Goal: Task Accomplishment & Management: Complete application form

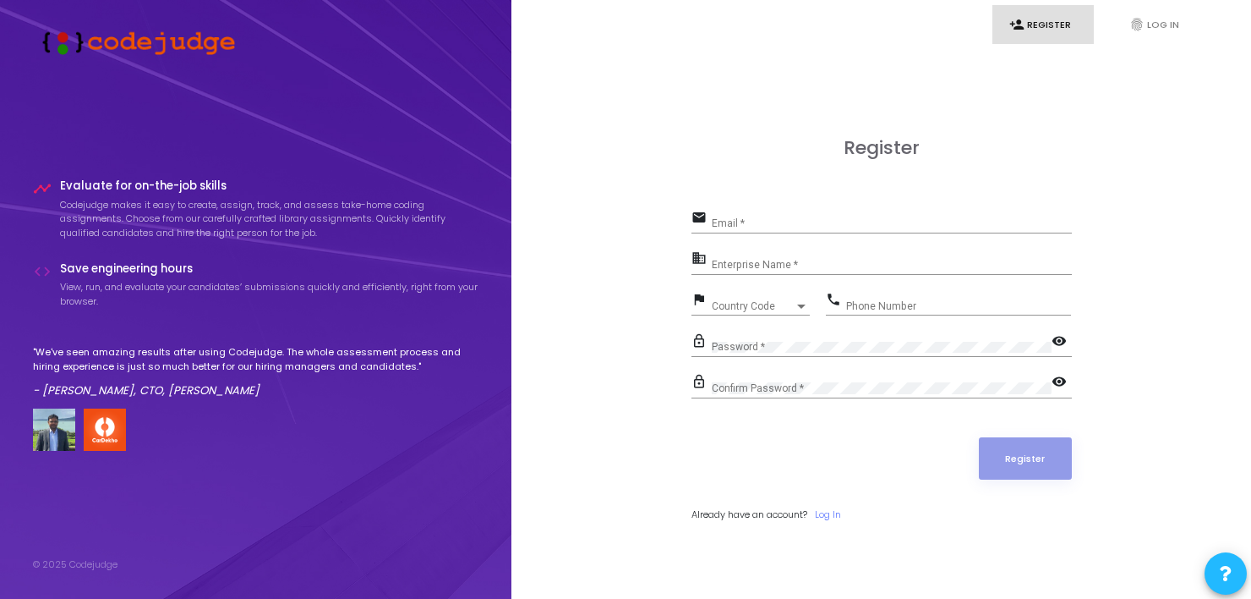
click at [761, 216] on div "Email *" at bounding box center [892, 219] width 360 height 26
type input "[EMAIL_ADDRESS][DOMAIN_NAME]"
click at [751, 255] on div "Enterprise Name *" at bounding box center [892, 261] width 360 height 26
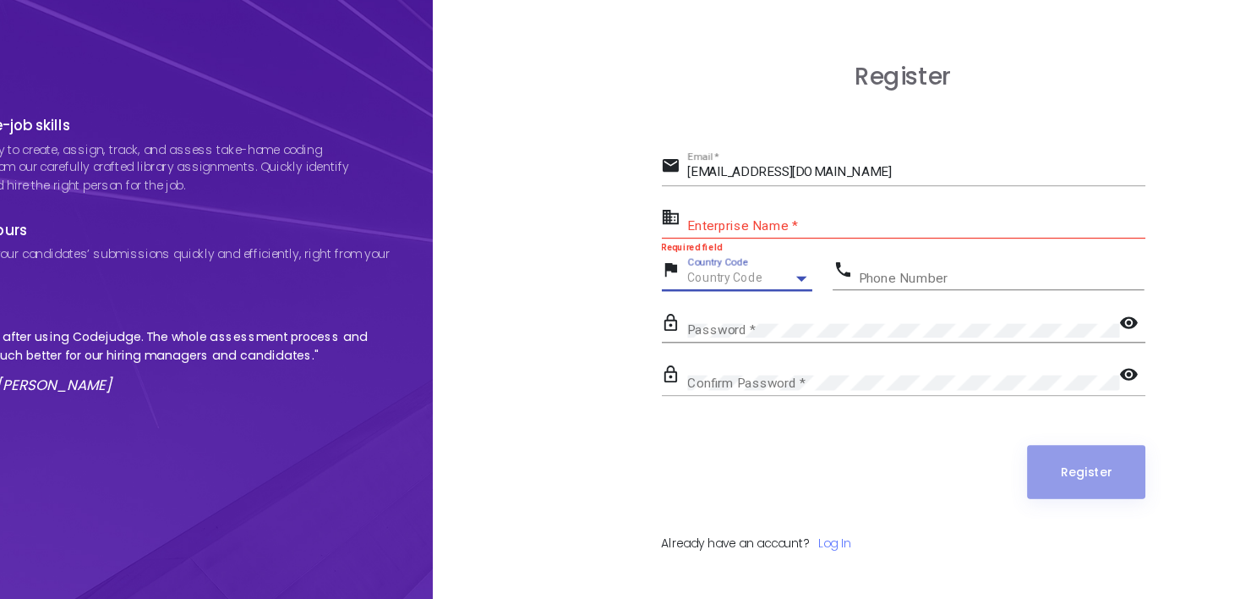
click at [782, 301] on div "Country Code" at bounding box center [753, 306] width 83 height 10
type input "+"
type input "9"
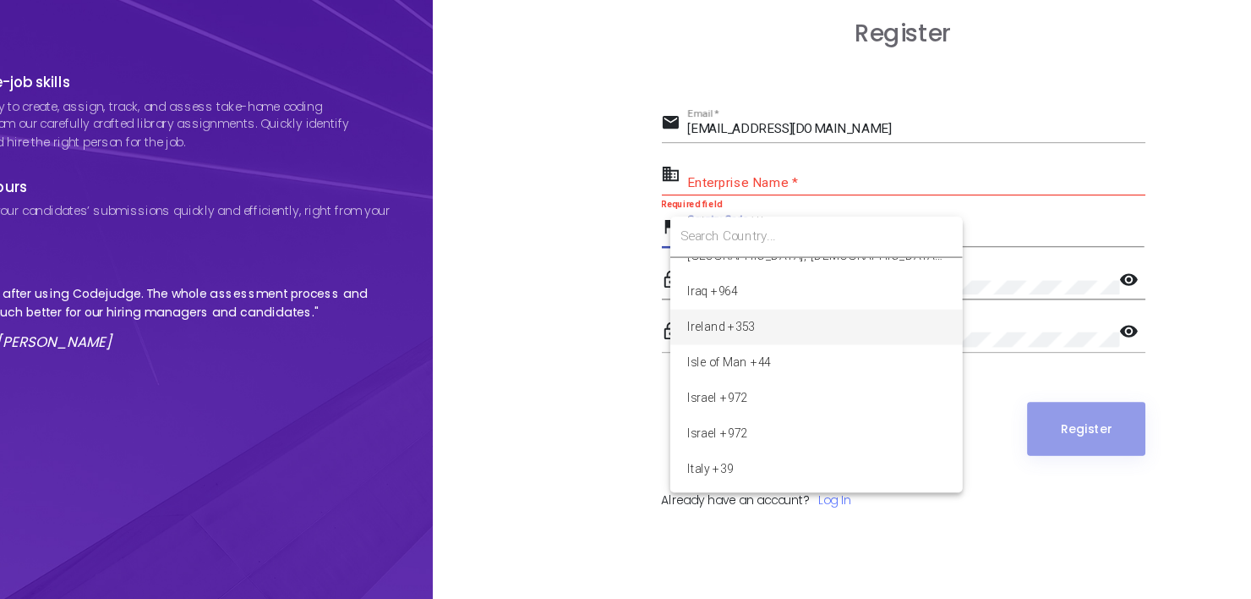
scroll to position [47, 0]
drag, startPoint x: 927, startPoint y: 335, endPoint x: 927, endPoint y: 324, distance: 11.0
click at [927, 324] on div at bounding box center [625, 299] width 1251 height 599
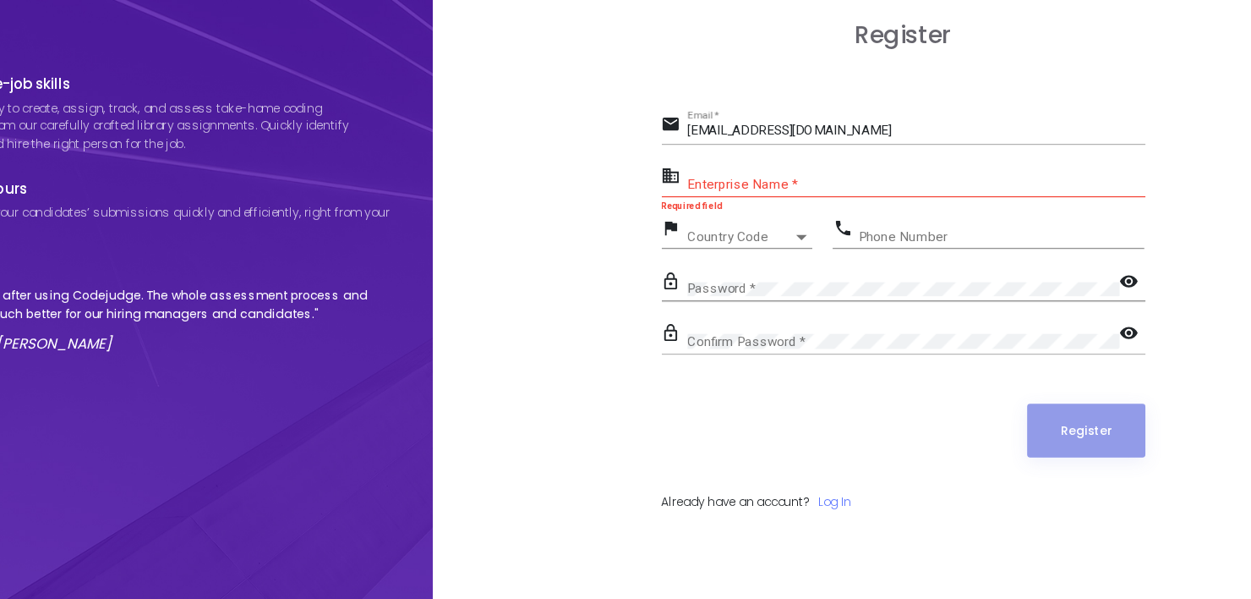
scroll to position [2717, 0]
click at [800, 262] on div at bounding box center [801, 259] width 15 height 14
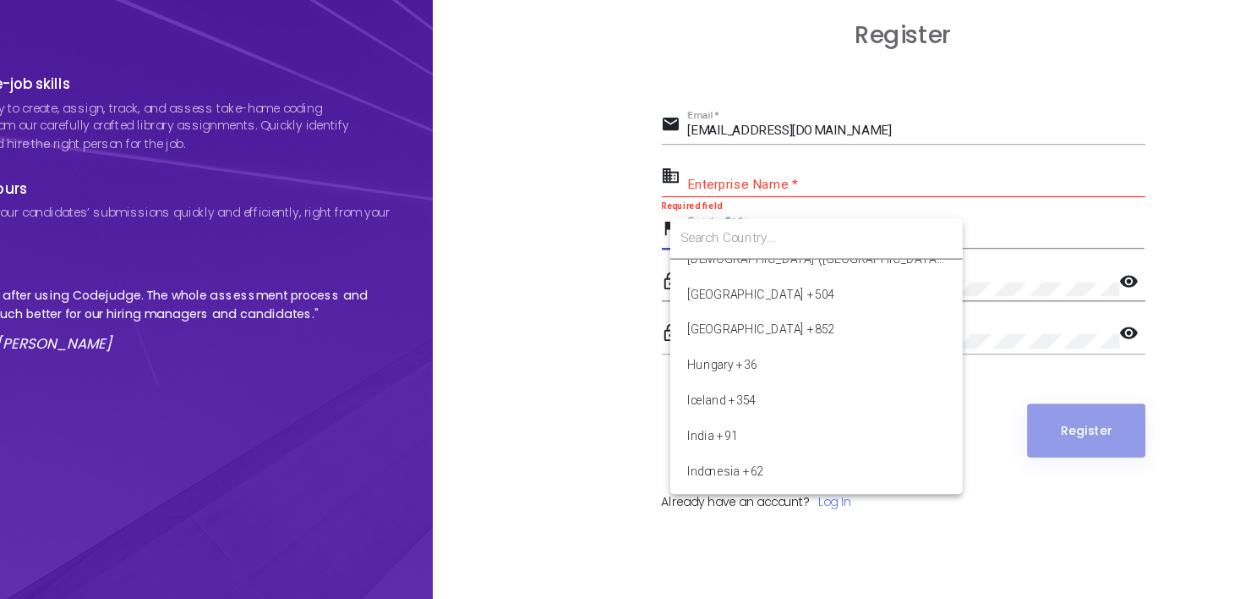
scroll to position [2596, 0]
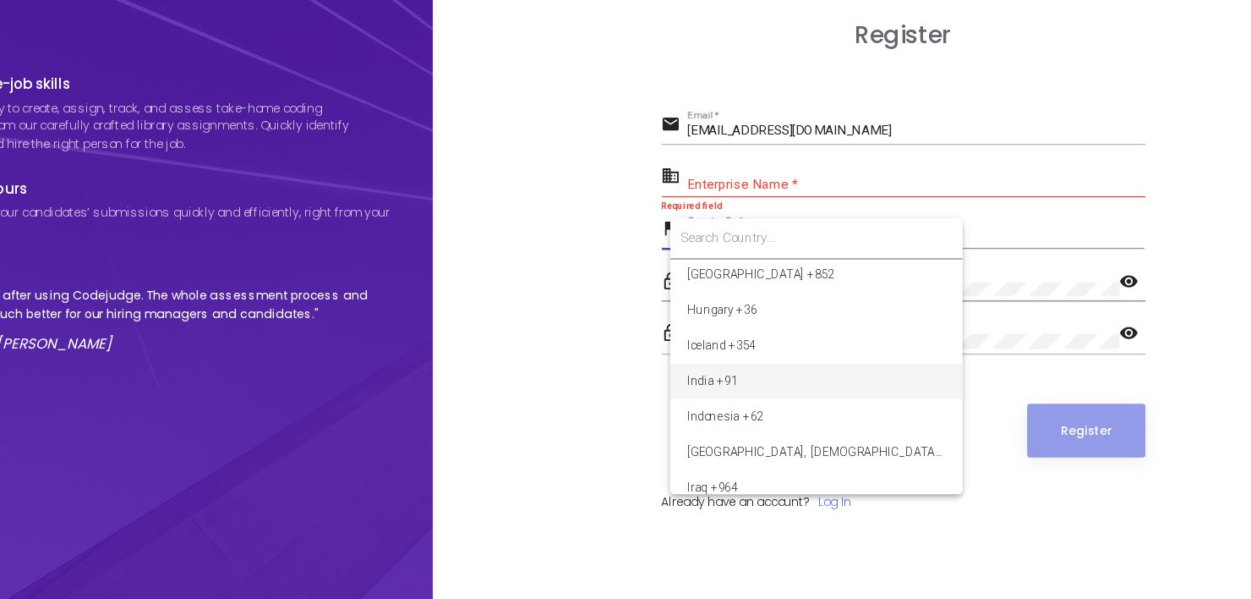
click at [752, 376] on span "India +91" at bounding box center [813, 372] width 203 height 28
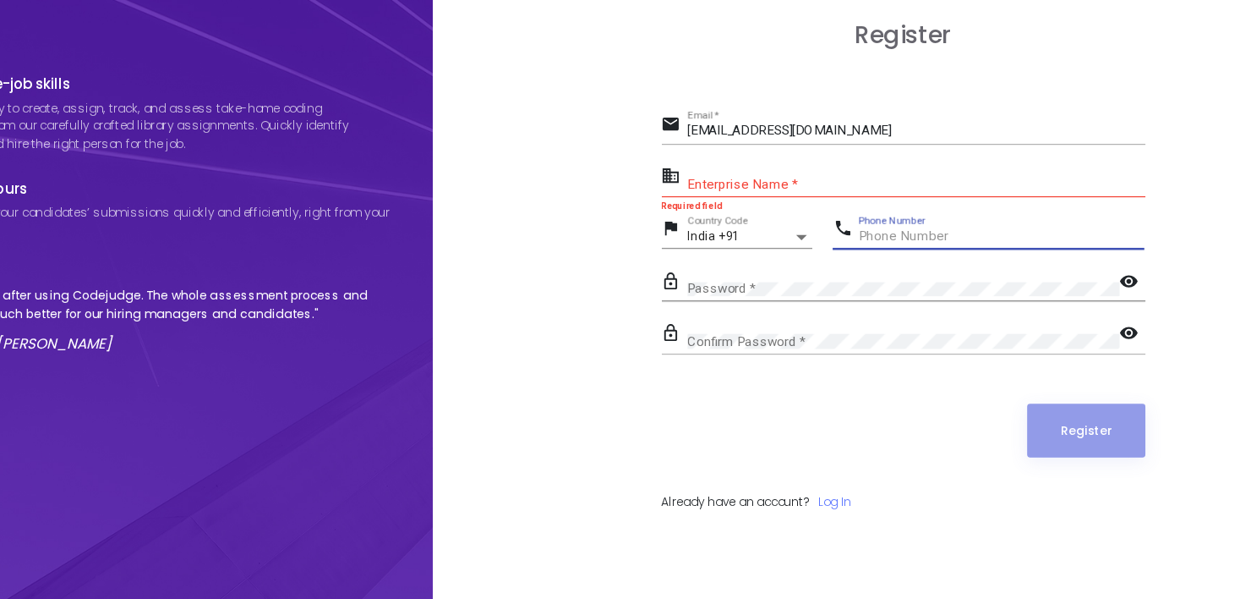
click at [870, 256] on input "Phone Number" at bounding box center [958, 259] width 225 height 12
type input "9508269066"
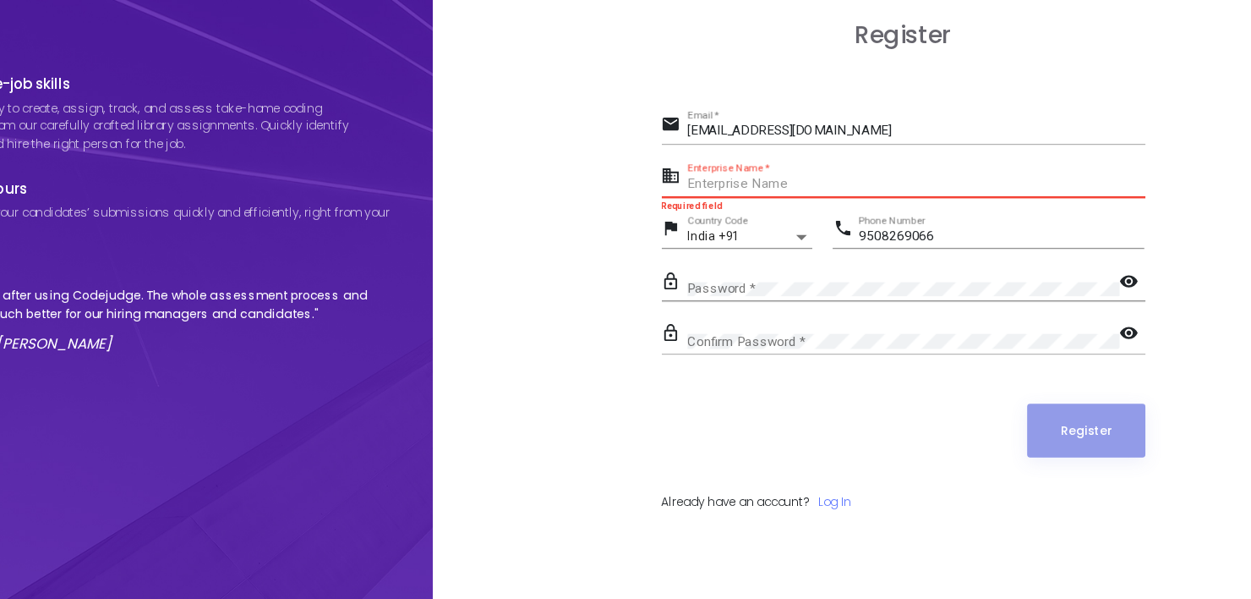
click at [815, 219] on input "Enterprise Name *" at bounding box center [892, 217] width 360 height 12
click at [783, 289] on div "Password *" at bounding box center [882, 295] width 340 height 26
drag, startPoint x: 793, startPoint y: 217, endPoint x: 699, endPoint y: 219, distance: 93.9
click at [699, 219] on div "business Enterprise Name *" at bounding box center [882, 213] width 380 height 27
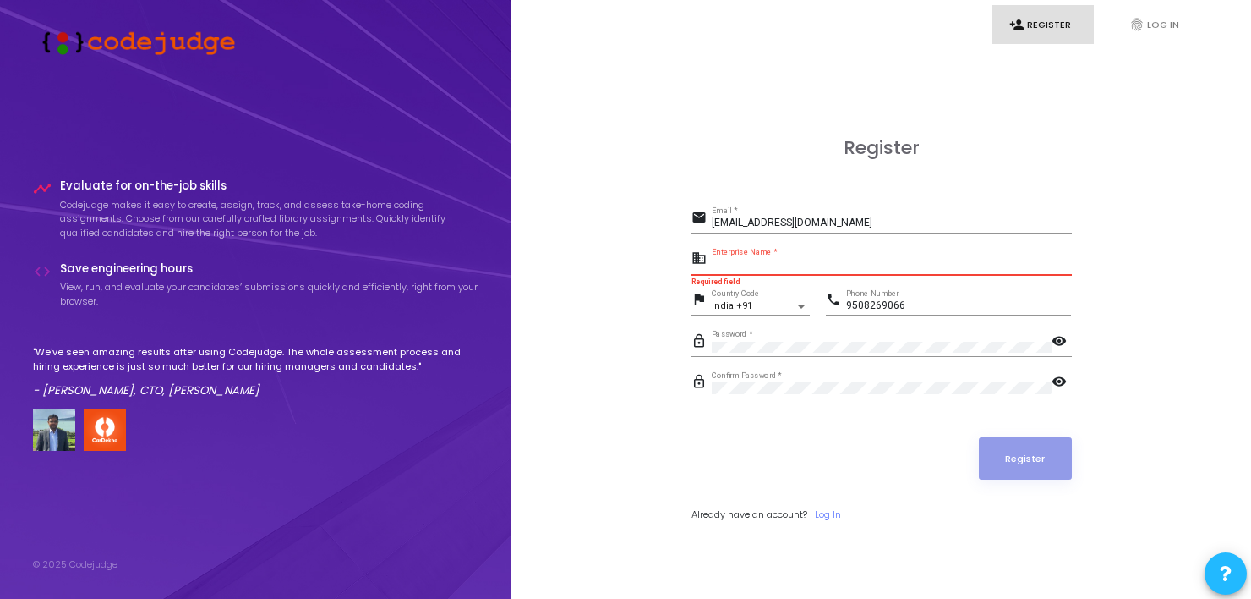
paste input "Payoneer - WFM"
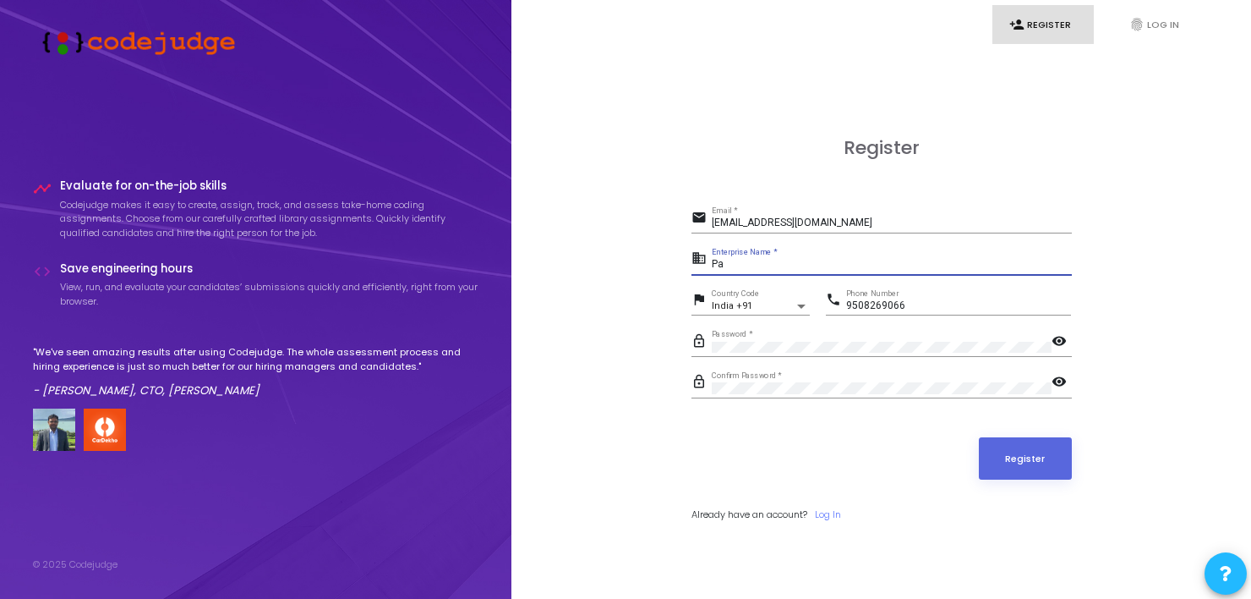
type input "P"
type input "payoneer"
click at [1068, 341] on mat-icon "visibility" at bounding box center [1062, 342] width 20 height 20
click at [1068, 341] on mat-icon "visibility_off" at bounding box center [1062, 342] width 20 height 20
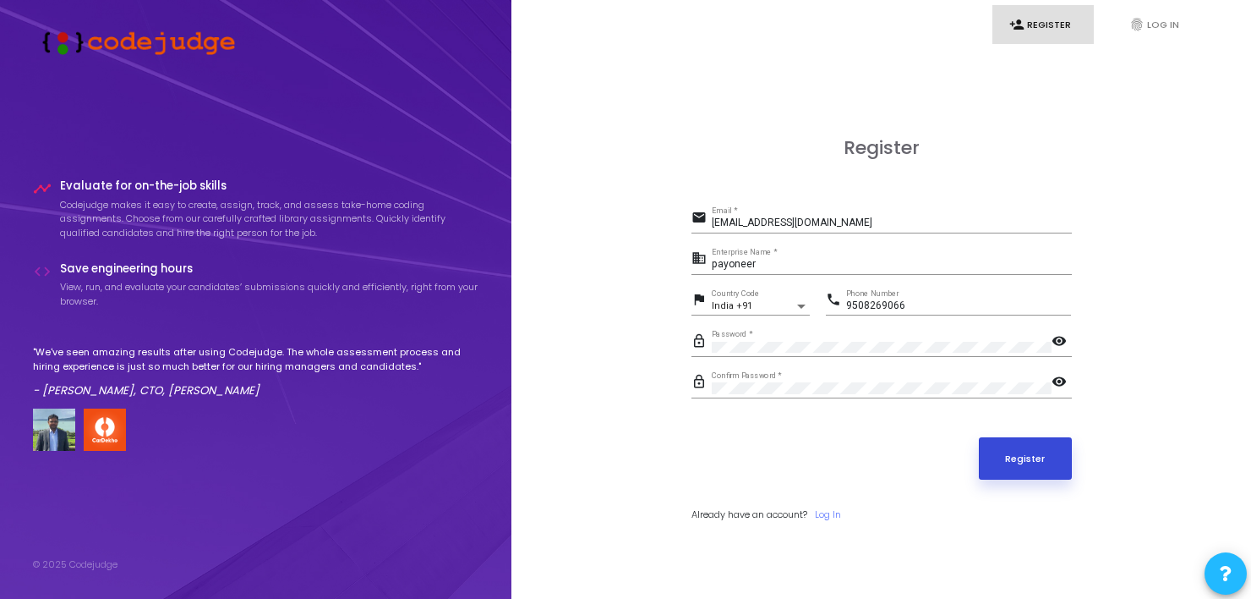
click at [1026, 446] on button "Register" at bounding box center [1025, 458] width 93 height 42
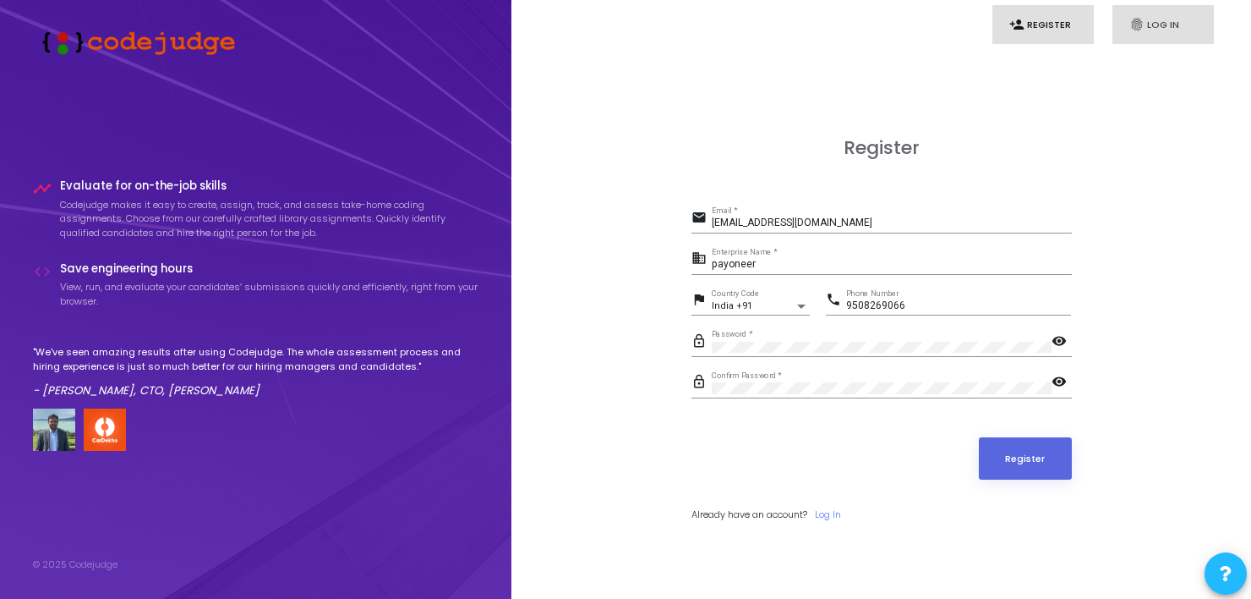
click at [1162, 20] on link "fingerprint Log In" at bounding box center [1163, 25] width 101 height 40
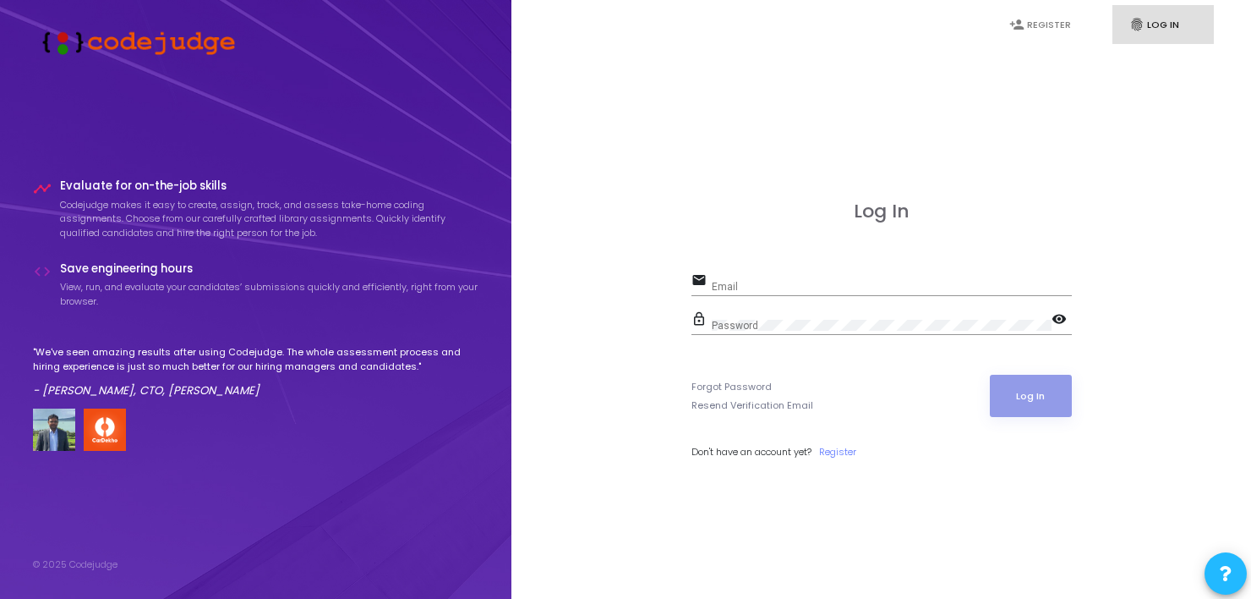
click at [774, 278] on div "Email" at bounding box center [892, 283] width 360 height 26
type input "[EMAIL_ADDRESS][DOMAIN_NAME]"
click at [1053, 318] on mat-icon "visibility" at bounding box center [1062, 320] width 20 height 20
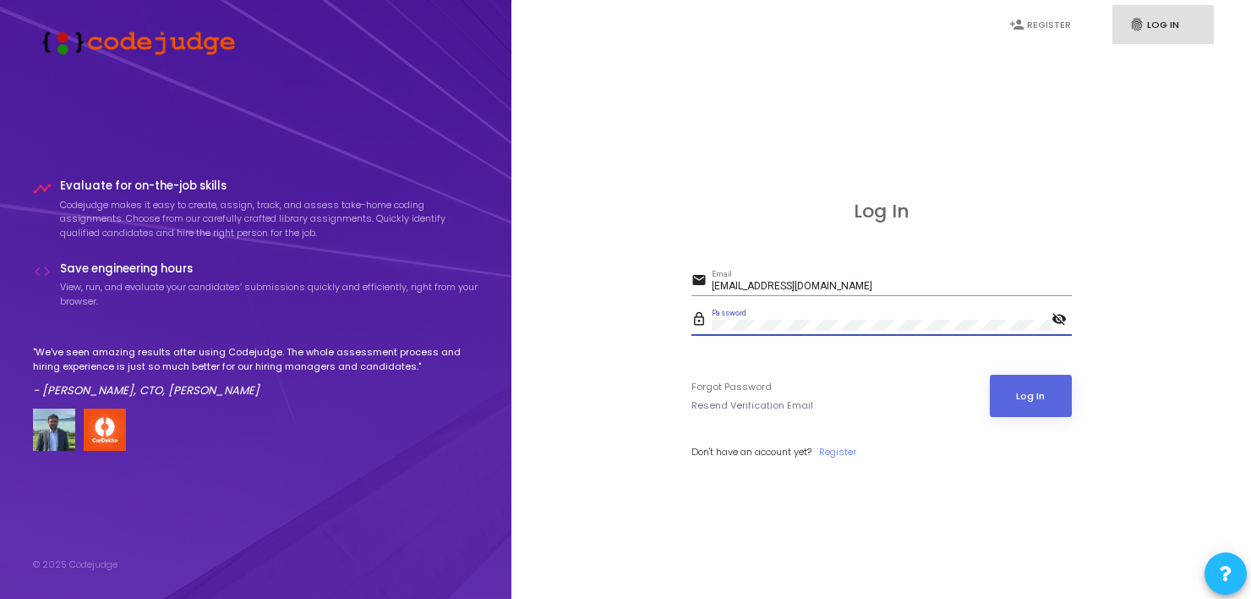
click at [1053, 318] on mat-icon "visibility_off" at bounding box center [1062, 320] width 20 height 20
click at [1048, 386] on button "Log In" at bounding box center [1031, 396] width 82 height 42
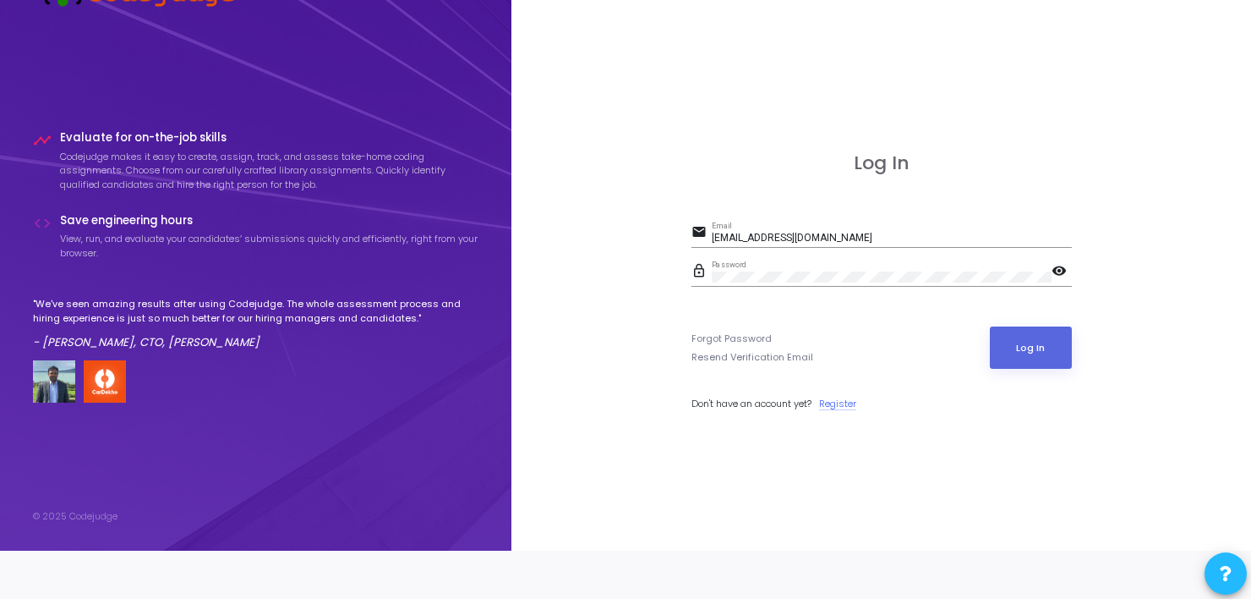
click at [834, 401] on link "Register" at bounding box center [837, 404] width 37 height 14
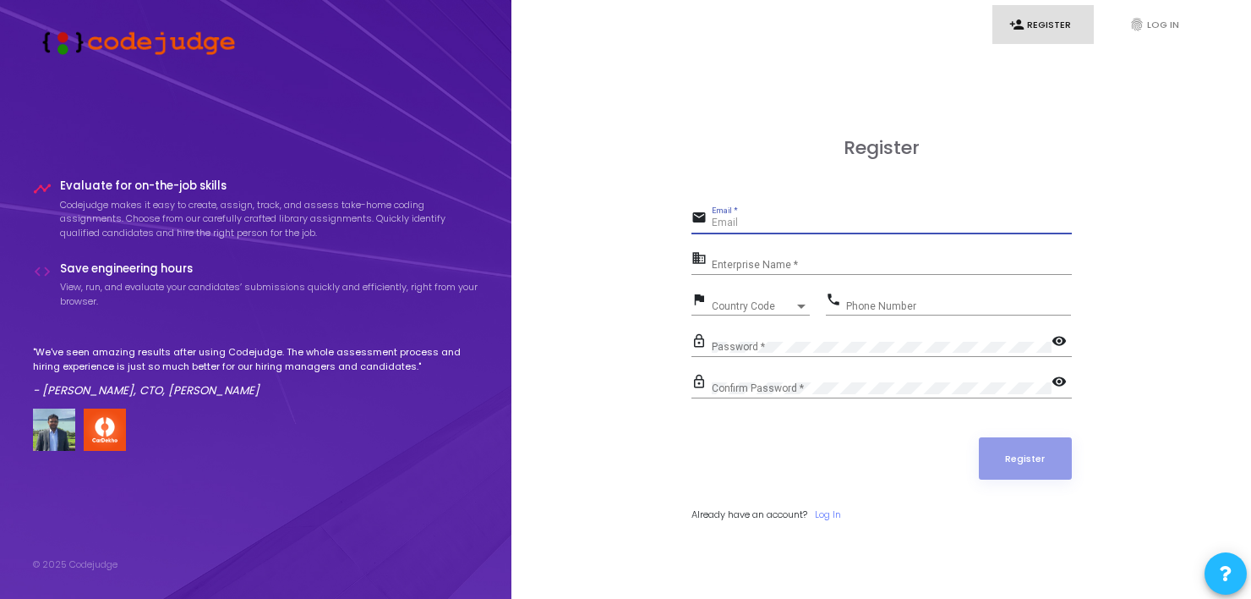
click at [719, 219] on input "Email *" at bounding box center [892, 223] width 360 height 12
type input "[EMAIL_ADDRESS][DOMAIN_NAME]"
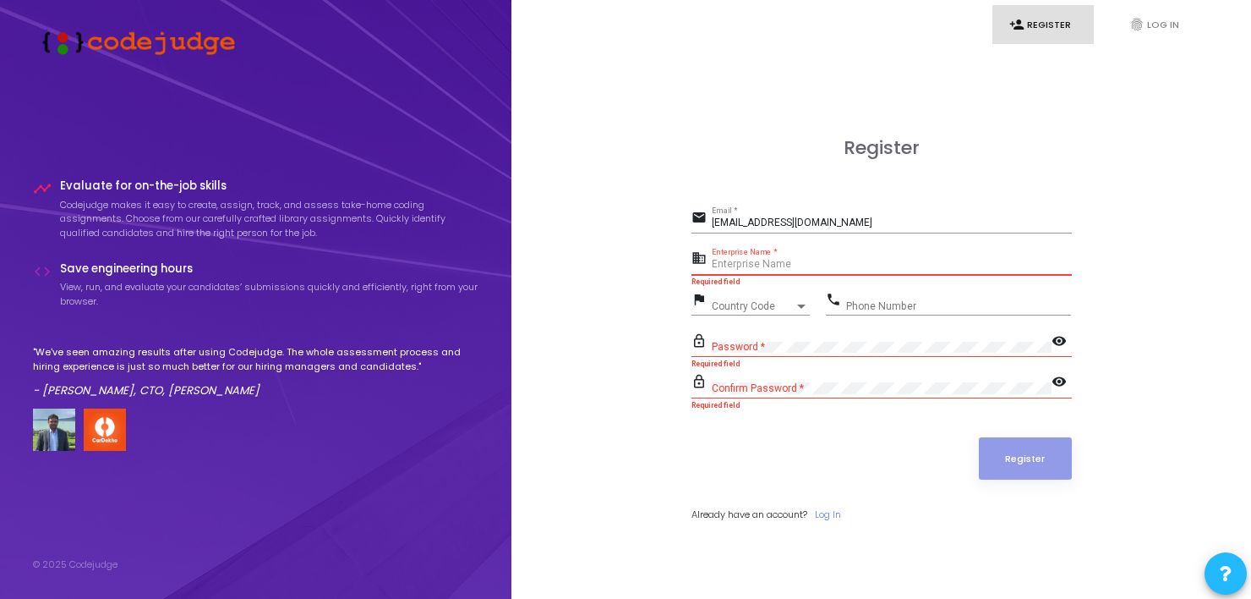
click at [796, 265] on input "Enterprise Name *" at bounding box center [892, 265] width 360 height 12
type input "Payoneer"
click at [778, 296] on div "Country Code Country Code" at bounding box center [761, 302] width 98 height 26
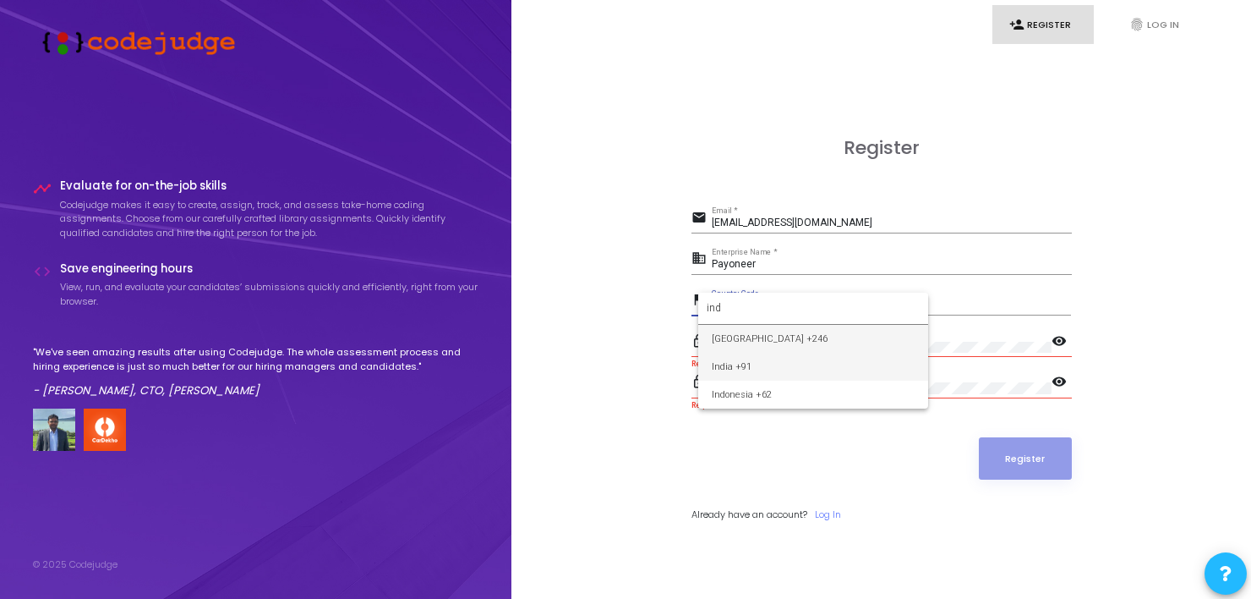
type input "ind"
click at [758, 360] on span "India +91" at bounding box center [813, 367] width 203 height 28
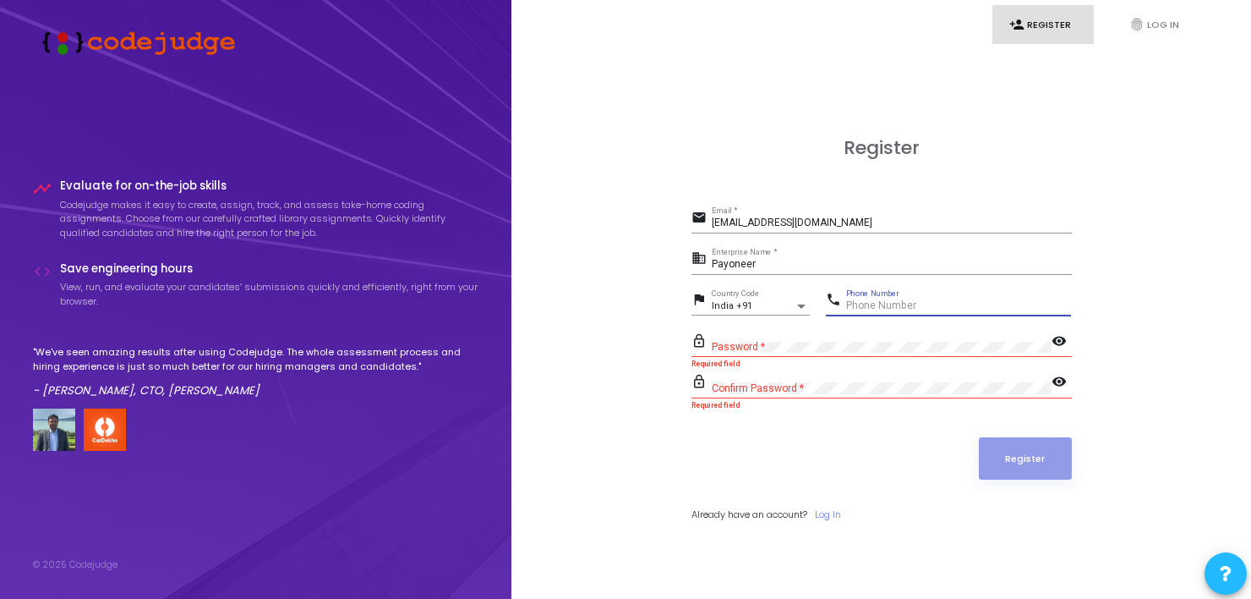
click at [900, 304] on input "Phone Number" at bounding box center [958, 306] width 225 height 12
type input "9508269066"
click at [788, 338] on div "Password *" at bounding box center [882, 343] width 340 height 26
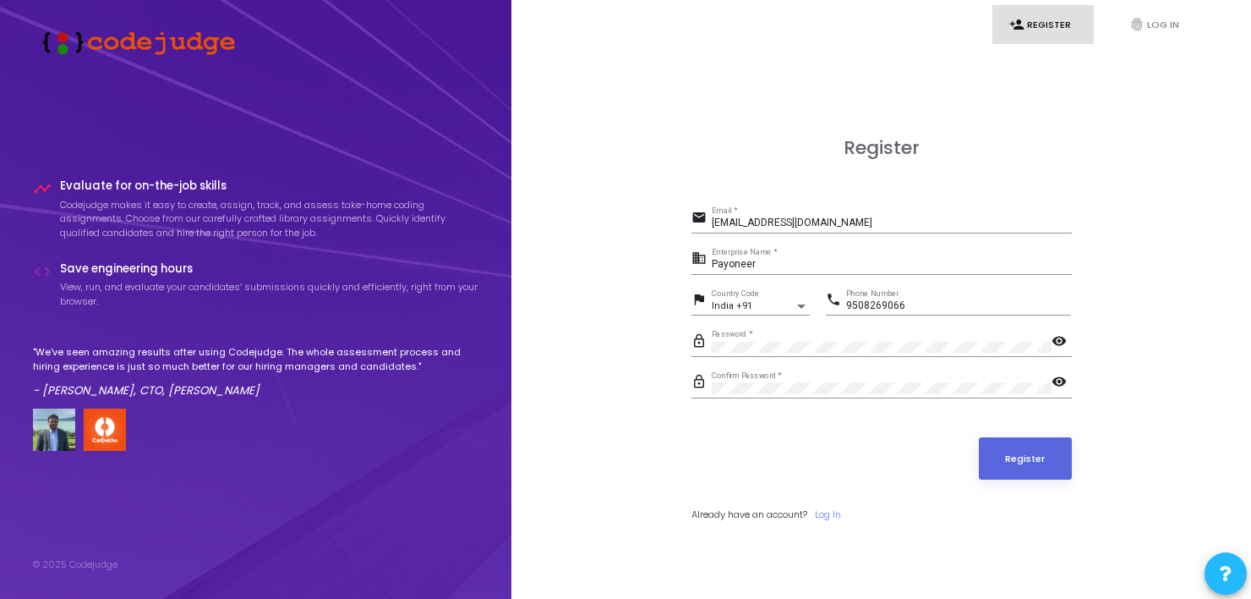
click at [1059, 379] on mat-icon "visibility" at bounding box center [1062, 383] width 20 height 20
click at [1028, 457] on button "Register" at bounding box center [1025, 458] width 93 height 42
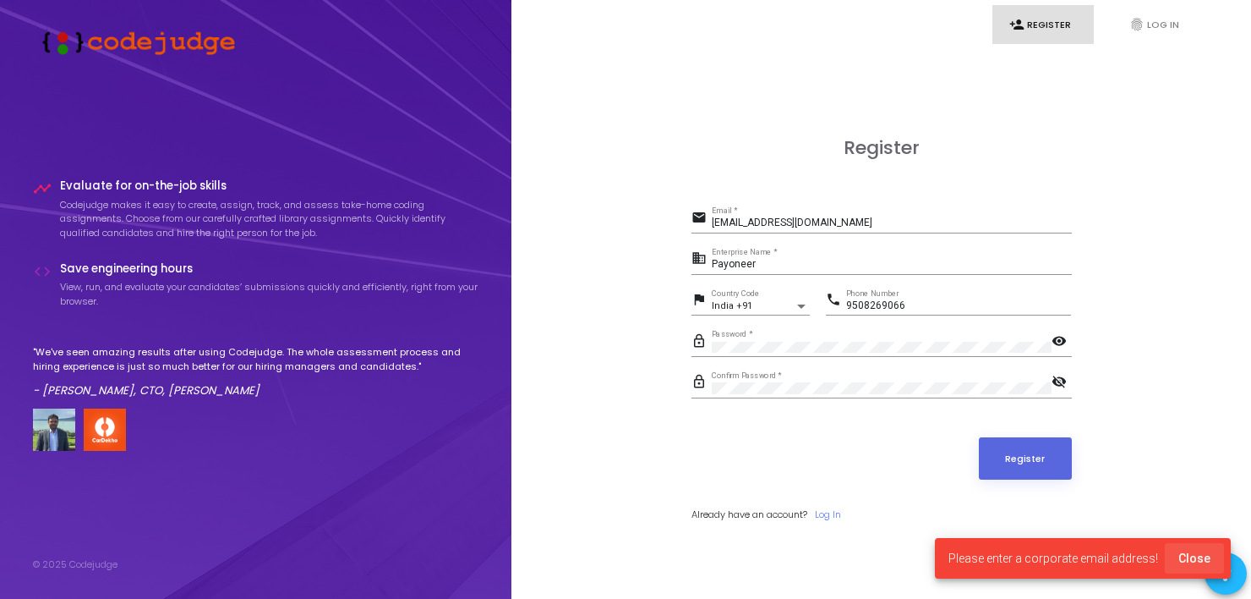
click at [1201, 552] on span "Close" at bounding box center [1195, 558] width 32 height 14
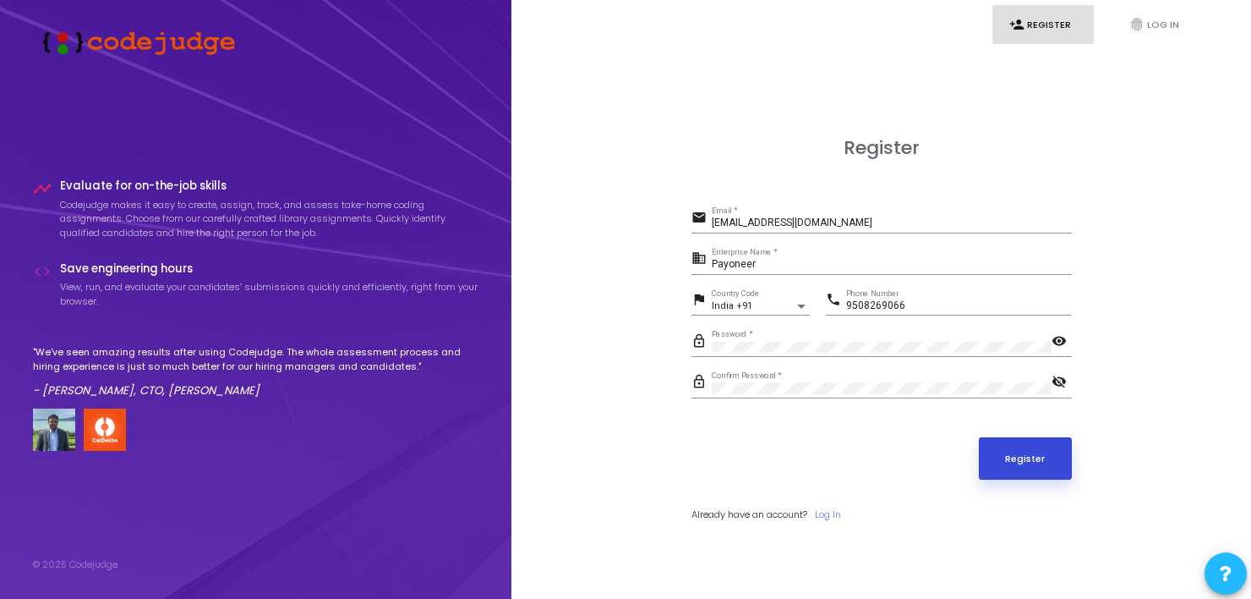
click at [1023, 460] on button "Register" at bounding box center [1025, 458] width 93 height 42
click at [1014, 468] on button "Register" at bounding box center [1025, 458] width 93 height 42
